Goal: Task Accomplishment & Management: Use online tool/utility

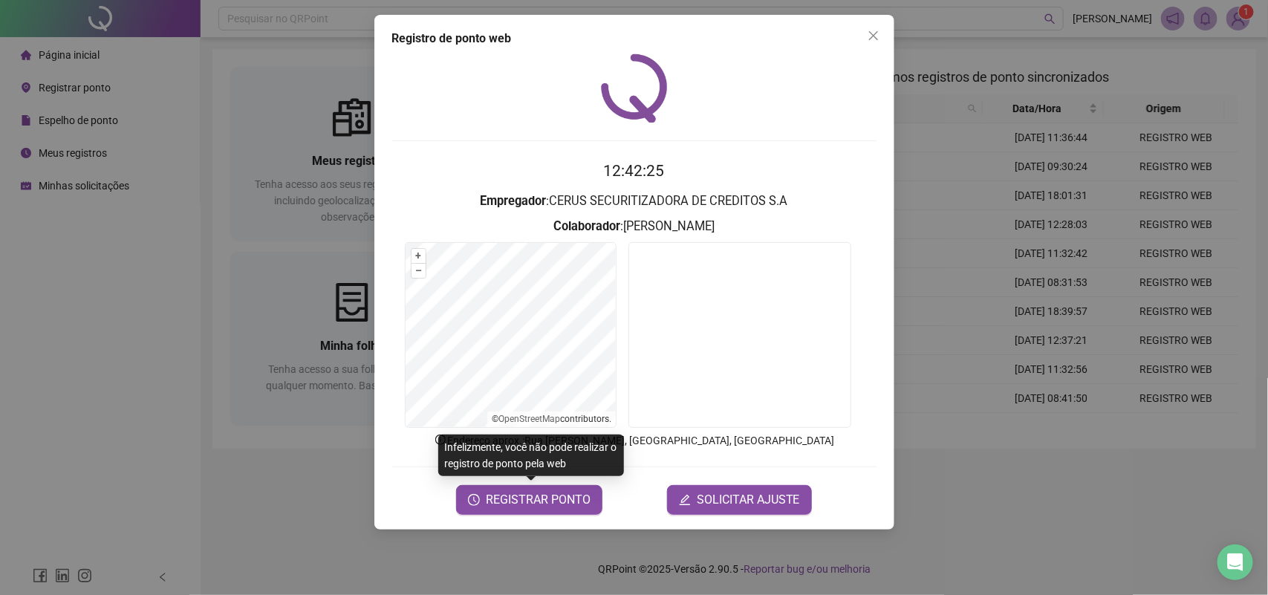
click at [199, 235] on div "Registro de ponto web 12:42:25 Empregador : CERUS SECURITIZADORA DE CREDITOS S.…" at bounding box center [634, 297] width 1268 height 595
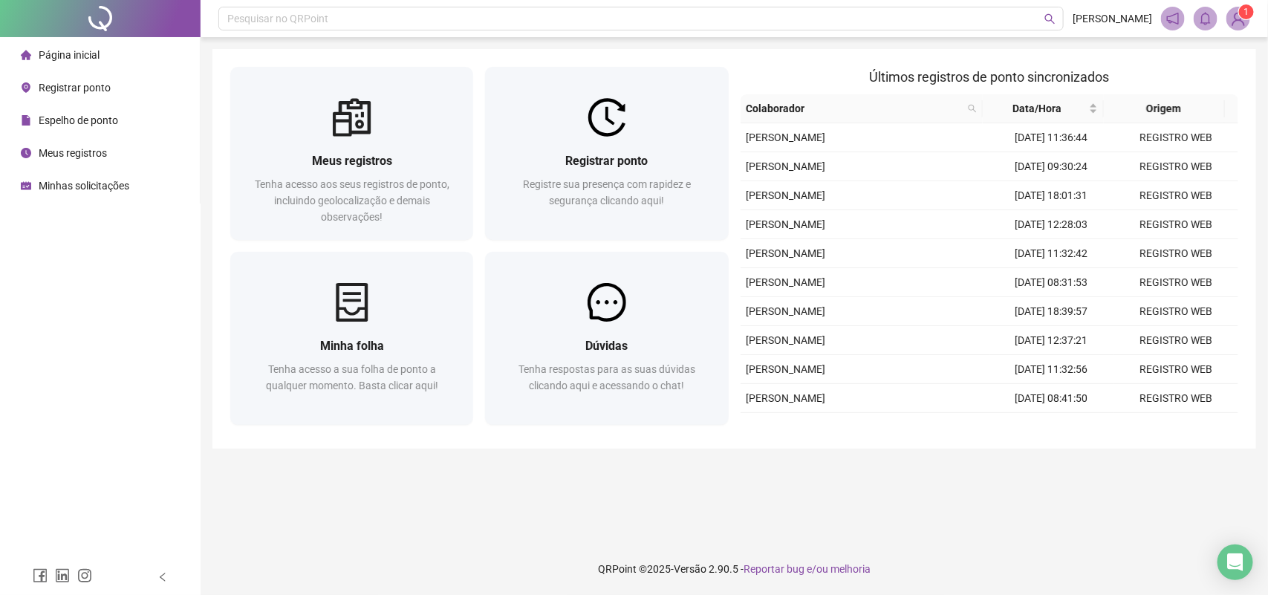
click at [97, 157] on span "Meus registros" at bounding box center [73, 153] width 68 height 12
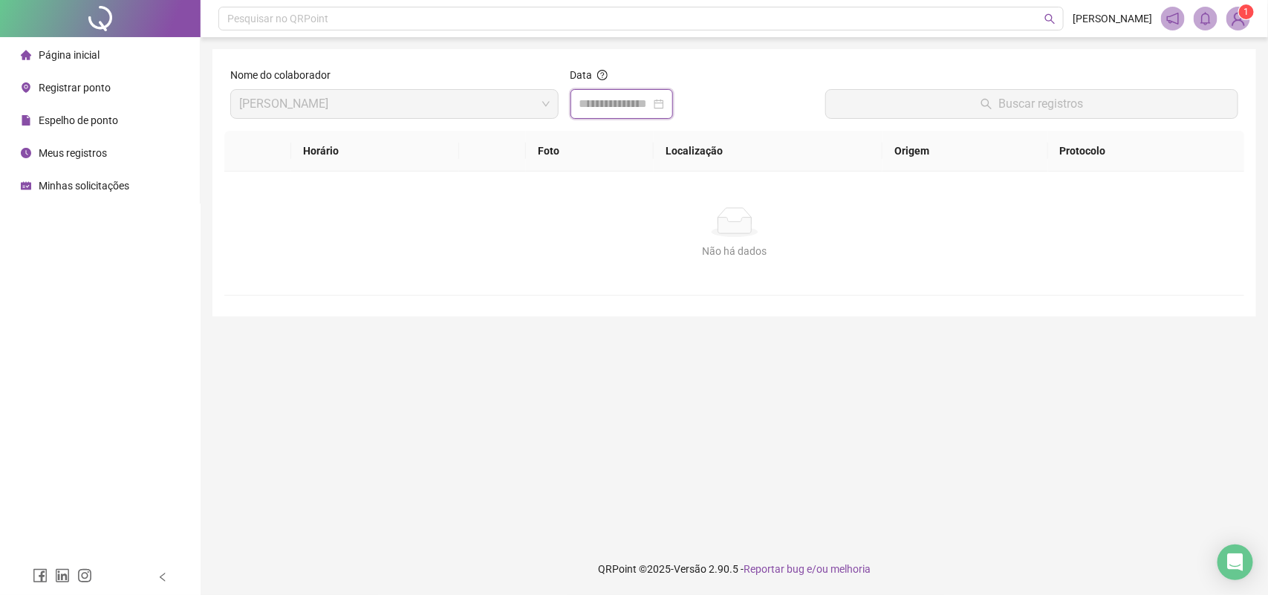
click at [608, 97] on input at bounding box center [614, 104] width 71 height 18
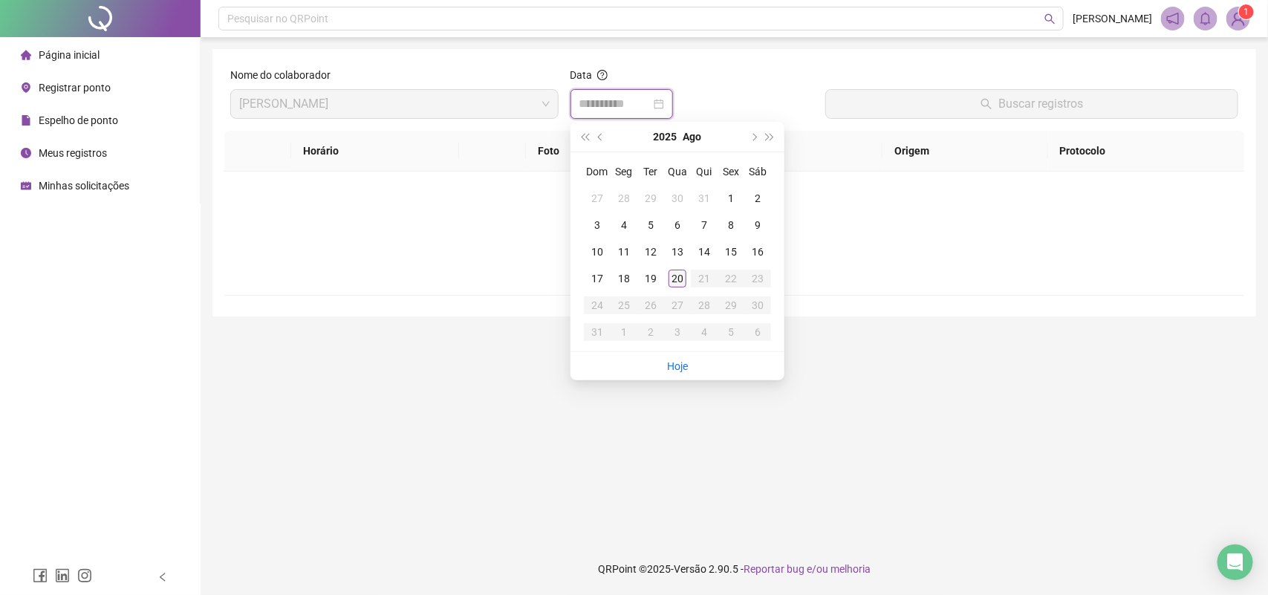
type input "**********"
click at [673, 276] on div "20" at bounding box center [678, 279] width 18 height 18
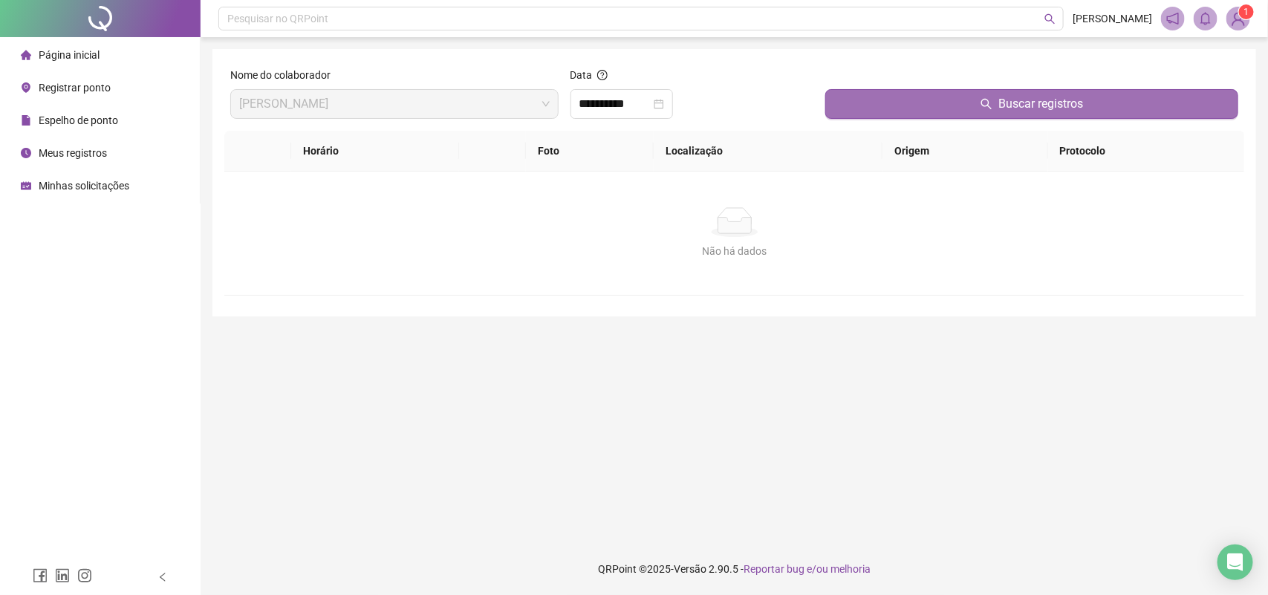
click at [949, 94] on button "Buscar registros" at bounding box center [1031, 104] width 413 height 30
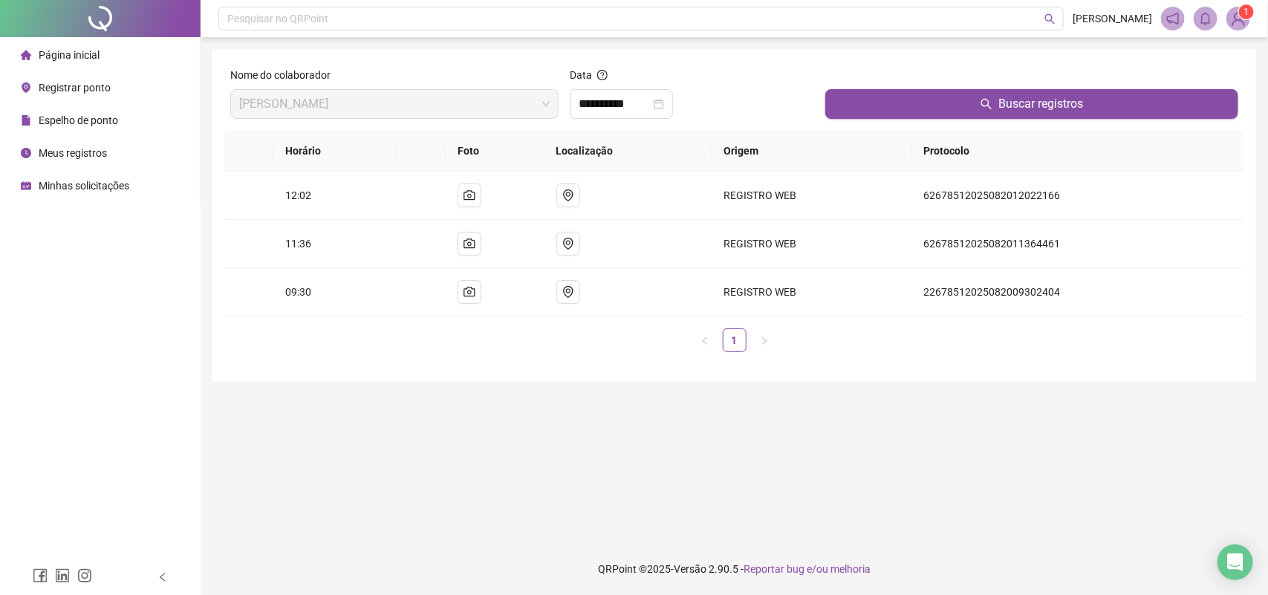
click at [79, 84] on span "Registrar ponto" at bounding box center [75, 88] width 72 height 12
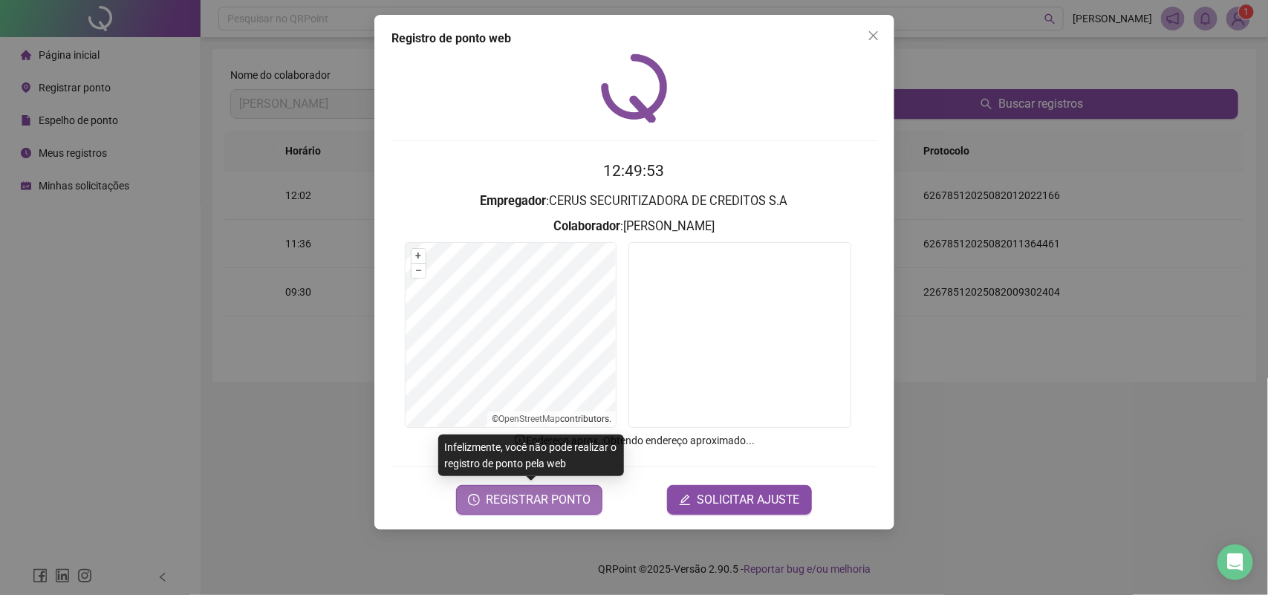
click at [553, 499] on span "REGISTRAR PONTO" at bounding box center [538, 500] width 105 height 18
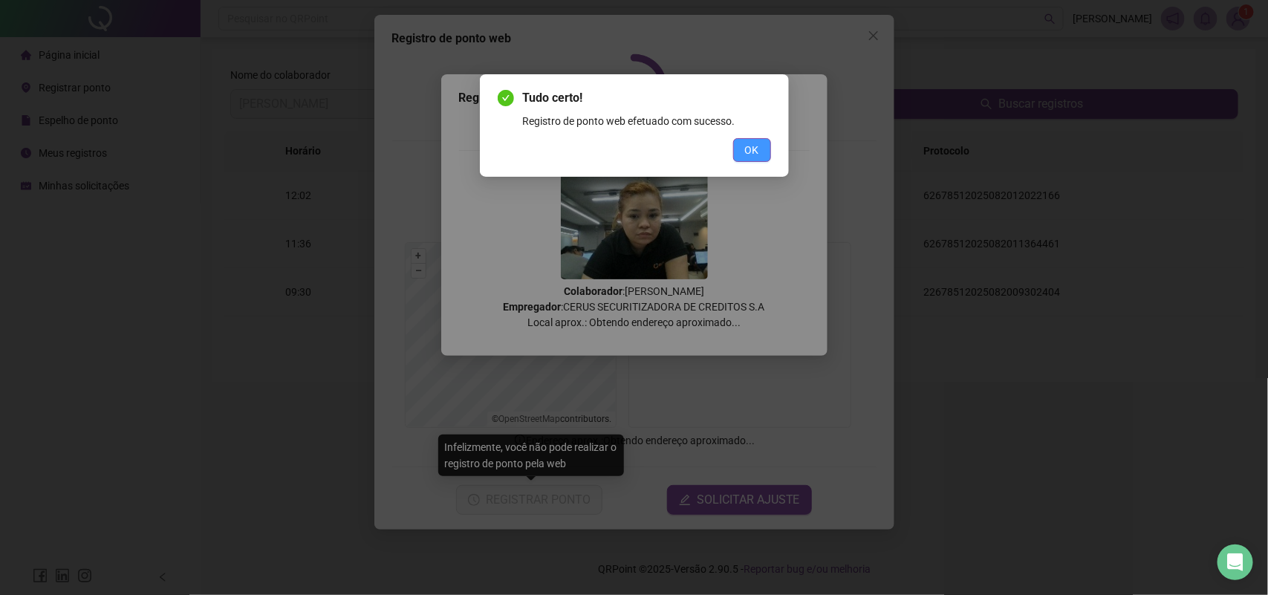
click at [754, 149] on span "OK" at bounding box center [752, 150] width 14 height 16
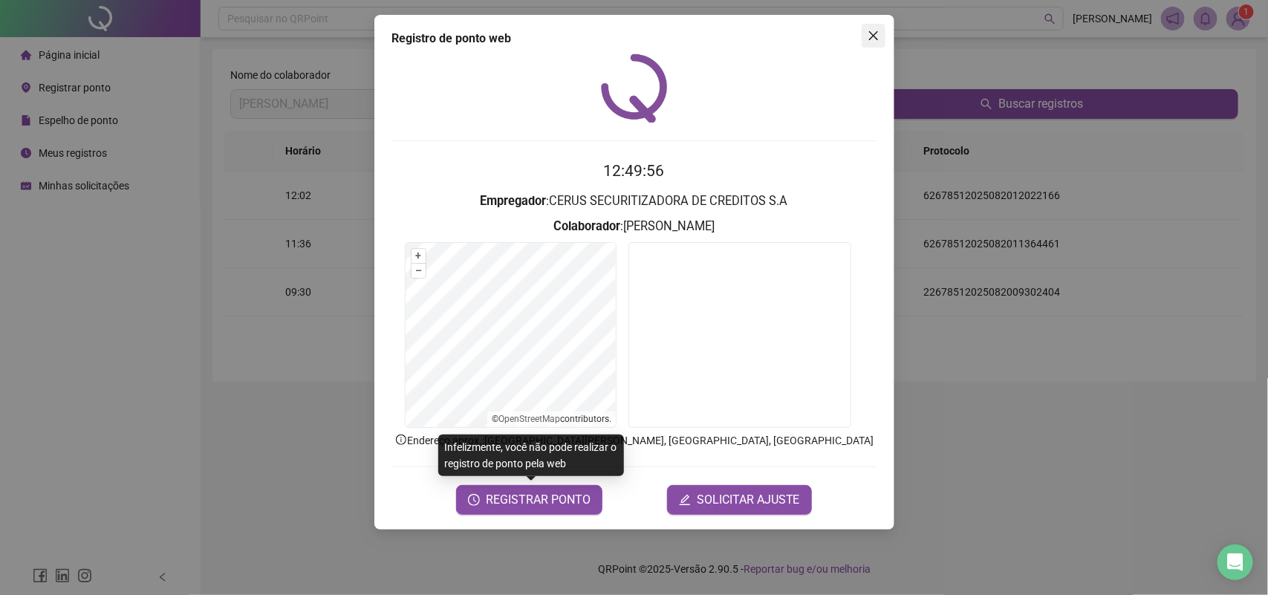
click at [877, 33] on icon "close" at bounding box center [874, 36] width 12 height 12
